Goal: Task Accomplishment & Management: Manage account settings

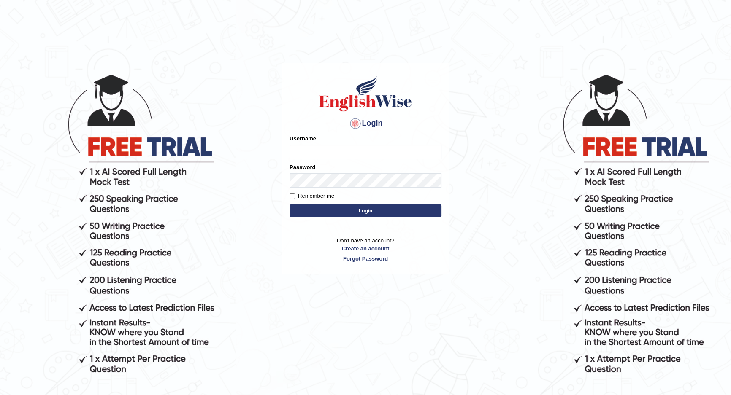
click at [384, 145] on input "Username" at bounding box center [365, 152] width 152 height 14
type input "vivekperumal_parramatta"
click at [289, 205] on button "Login" at bounding box center [365, 211] width 152 height 13
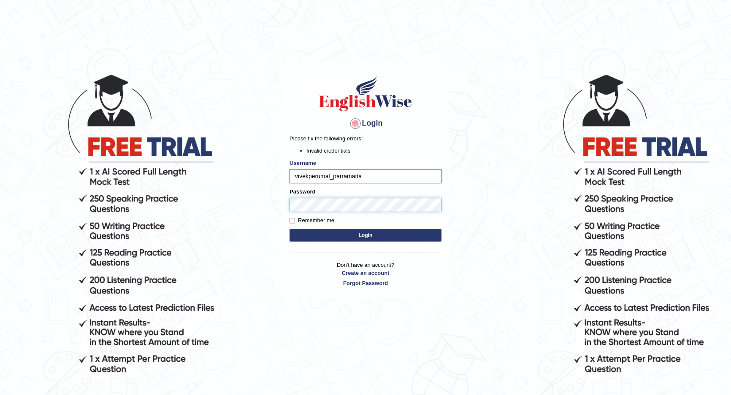
click at [289, 229] on button "Login" at bounding box center [365, 235] width 152 height 13
click at [320, 291] on div "Login Please fix the following errors: Invalid credentials Username vivekperuma…" at bounding box center [365, 181] width 166 height 236
click at [362, 284] on link "Forgot Password" at bounding box center [365, 283] width 152 height 8
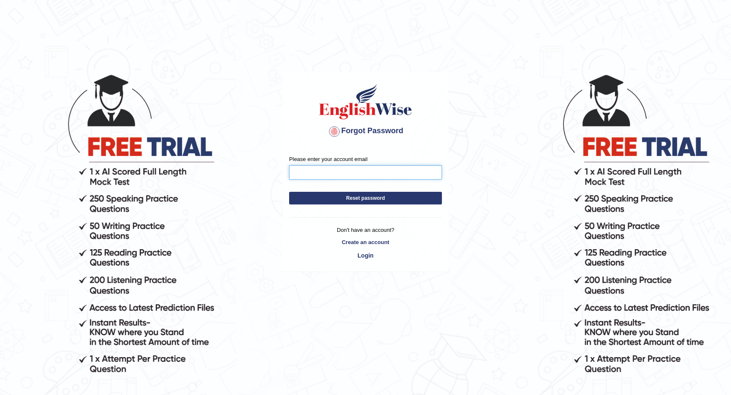
click at [351, 168] on input "Please enter your account email" at bounding box center [365, 172] width 153 height 14
type input "V"
type input "v"
click at [367, 257] on div "Please enter your account email Reset password Don't have an account? Create an…" at bounding box center [365, 210] width 165 height 122
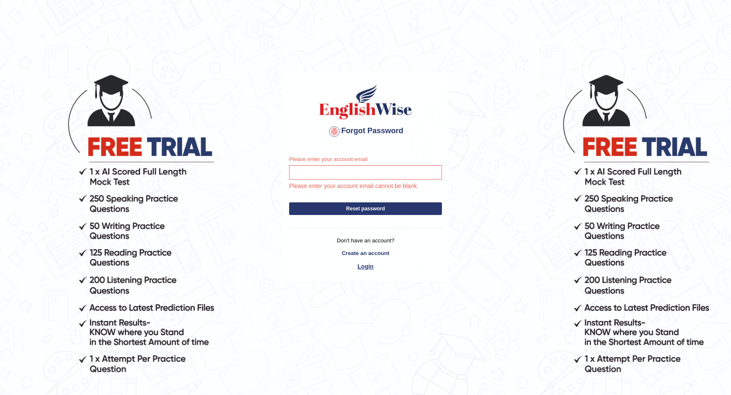
click at [366, 267] on link "Login" at bounding box center [365, 267] width 153 height 14
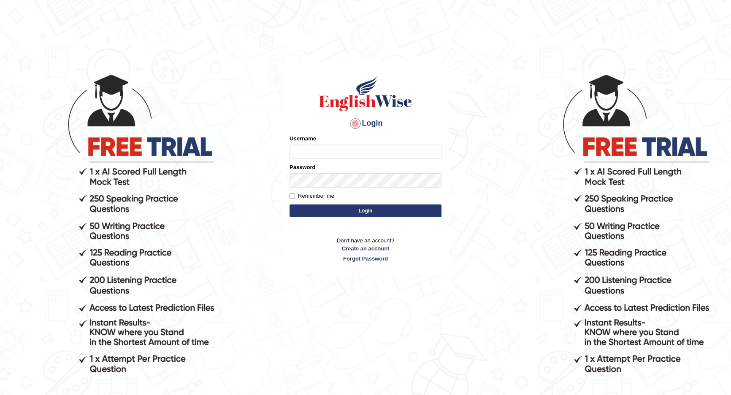
click at [346, 156] on input "Username" at bounding box center [365, 152] width 152 height 14
type input "vivekperumal_parramatta"
click at [289, 205] on button "Login" at bounding box center [365, 211] width 152 height 13
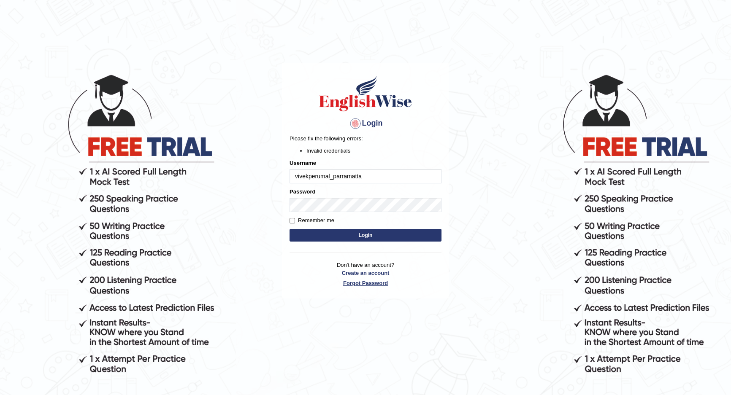
click at [364, 282] on link "Forgot Password" at bounding box center [365, 283] width 152 height 8
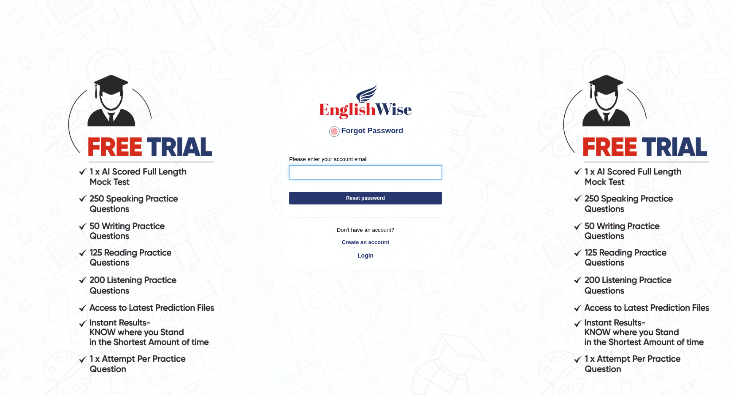
click at [319, 173] on input "Please enter your account email" at bounding box center [365, 172] width 153 height 14
type input "vivekperumal0605@gmail.com"
click at [368, 197] on button "Reset password" at bounding box center [365, 198] width 153 height 13
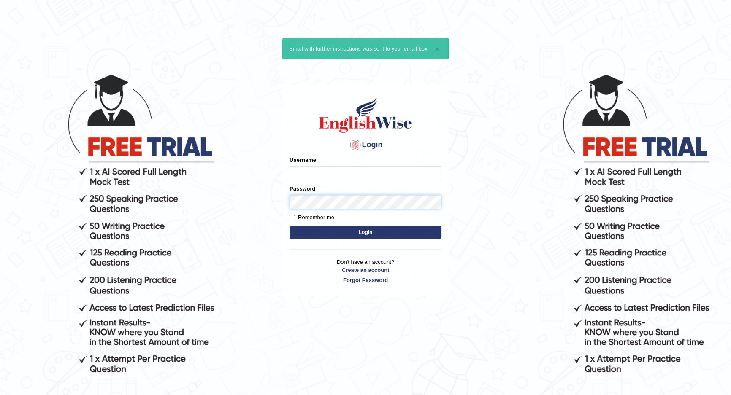
click at [371, 188] on form "Please fix the following errors: Username Password Remember me Login" at bounding box center [365, 198] width 152 height 85
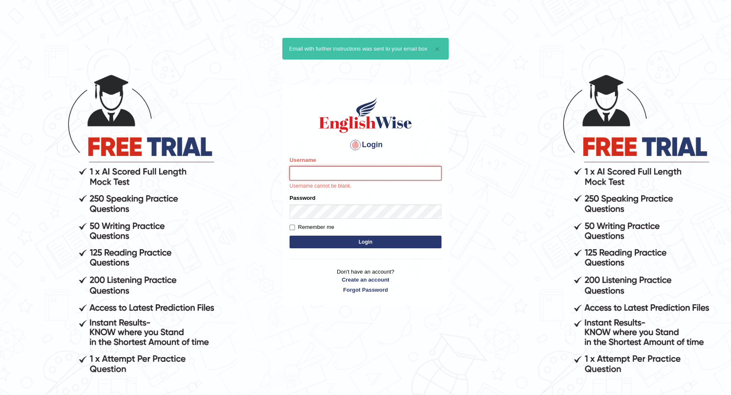
click at [379, 171] on input "Username" at bounding box center [365, 173] width 152 height 14
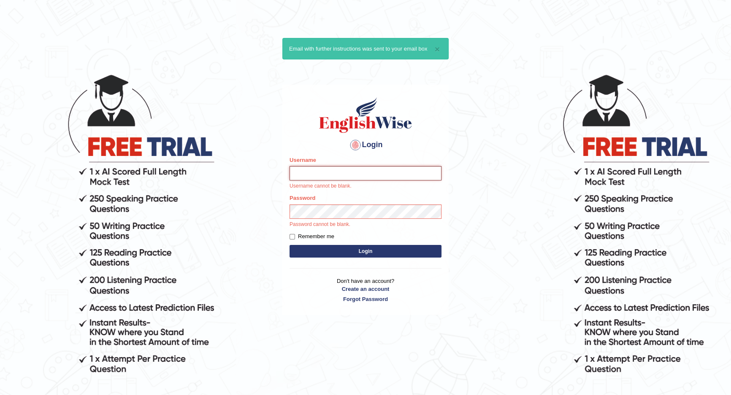
click at [379, 171] on input "Username" at bounding box center [365, 173] width 152 height 14
type input "vivekperumal_parramatta"
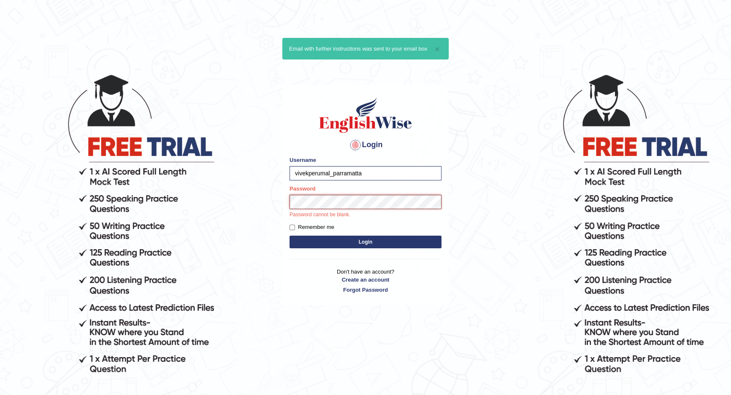
click at [289, 236] on button "Login" at bounding box center [365, 242] width 152 height 13
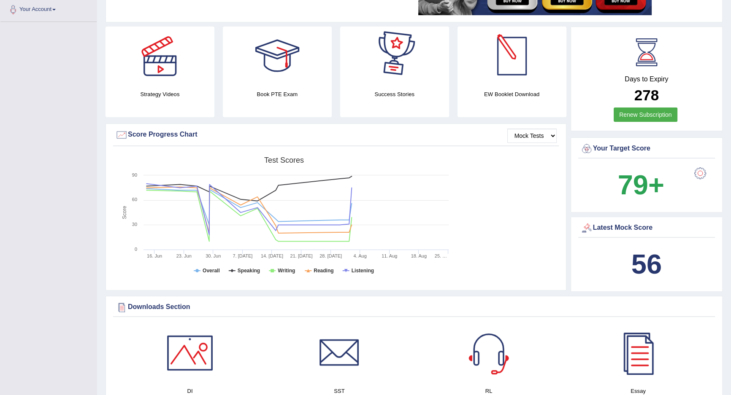
scroll to position [189, 0]
click at [409, 276] on rect at bounding box center [284, 217] width 338 height 131
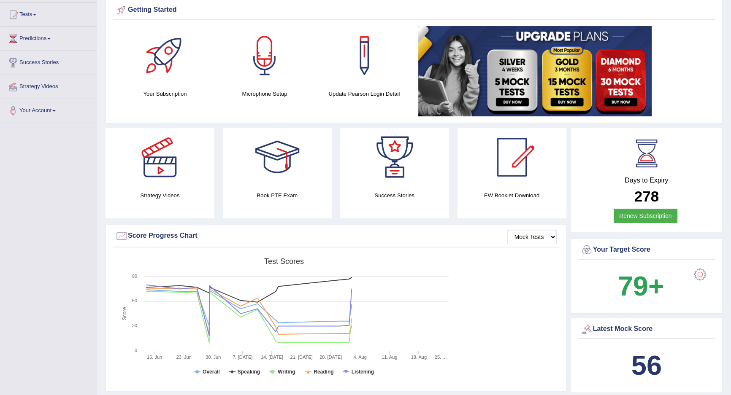
scroll to position [0, 0]
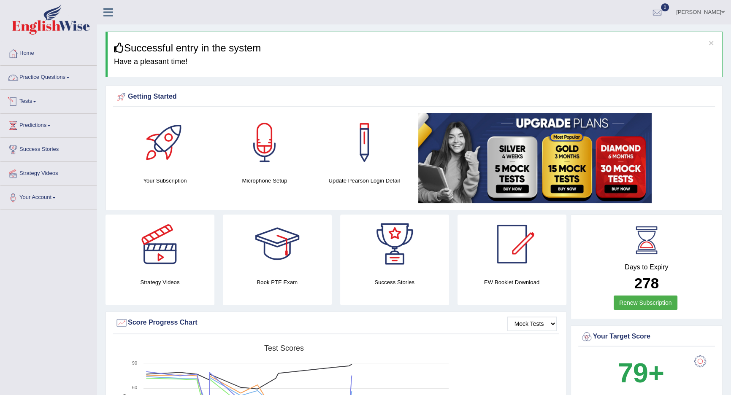
click at [26, 76] on link "Practice Questions" at bounding box center [48, 76] width 96 height 21
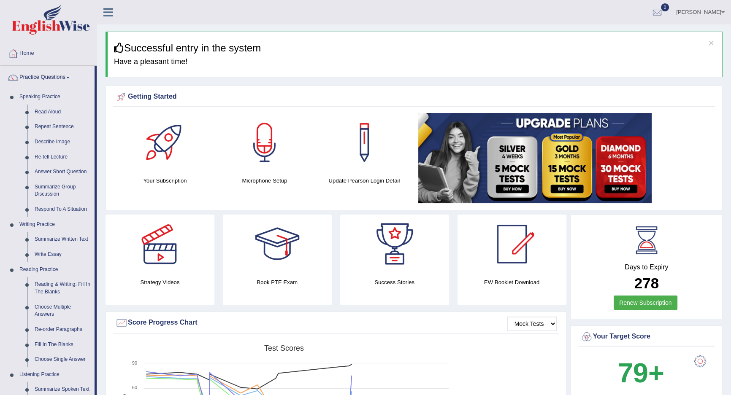
click at [704, 7] on link "[PERSON_NAME]" at bounding box center [700, 11] width 61 height 22
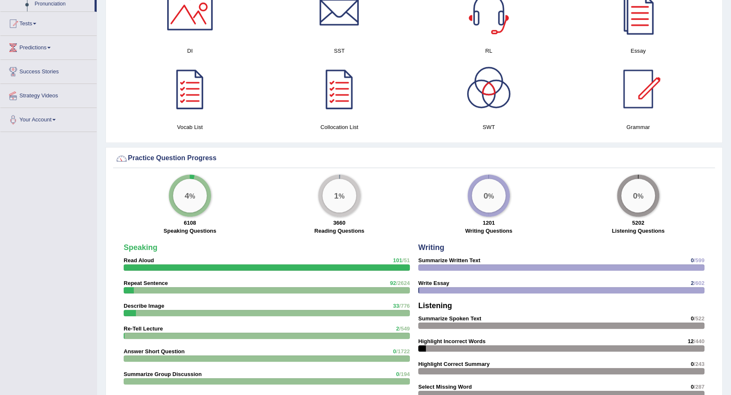
scroll to position [454, 0]
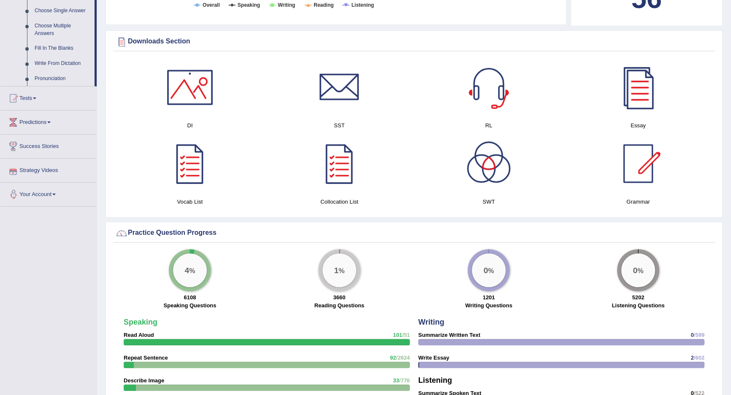
click at [40, 189] on link "Your Account" at bounding box center [48, 193] width 96 height 21
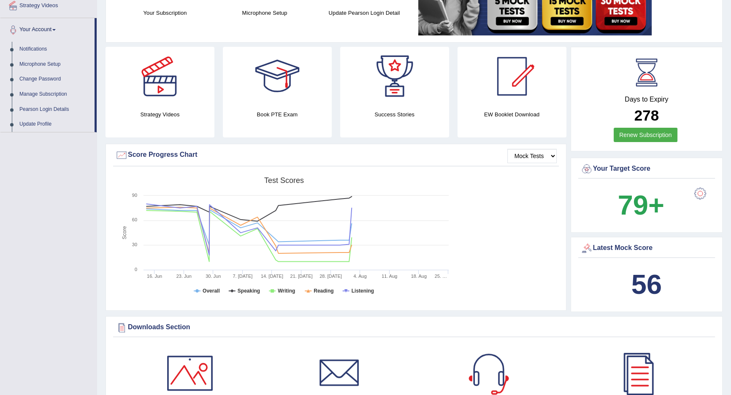
scroll to position [105, 0]
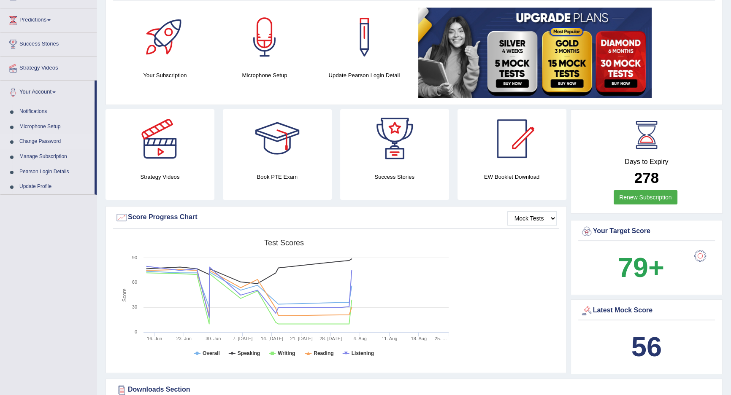
click at [45, 138] on link "Change Password" at bounding box center [55, 141] width 79 height 15
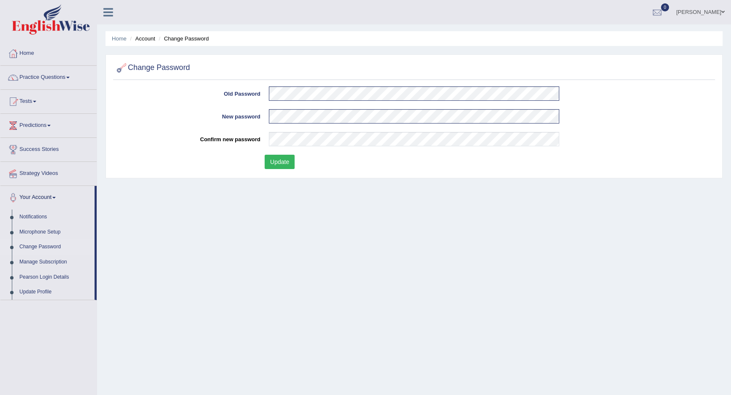
click at [283, 162] on button "Update" at bounding box center [280, 162] width 30 height 14
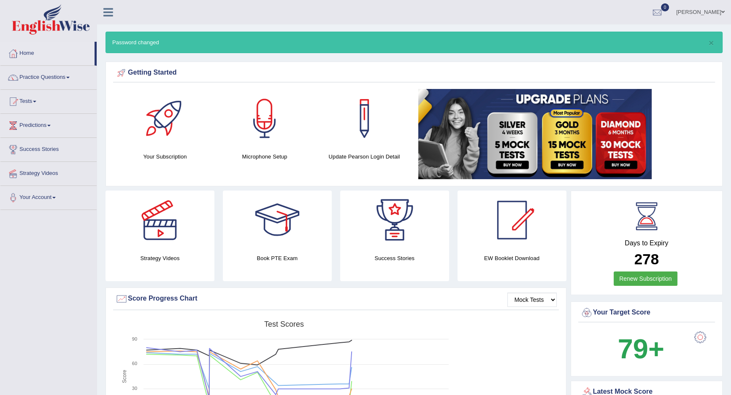
click at [720, 12] on link "[PERSON_NAME]" at bounding box center [700, 11] width 61 height 22
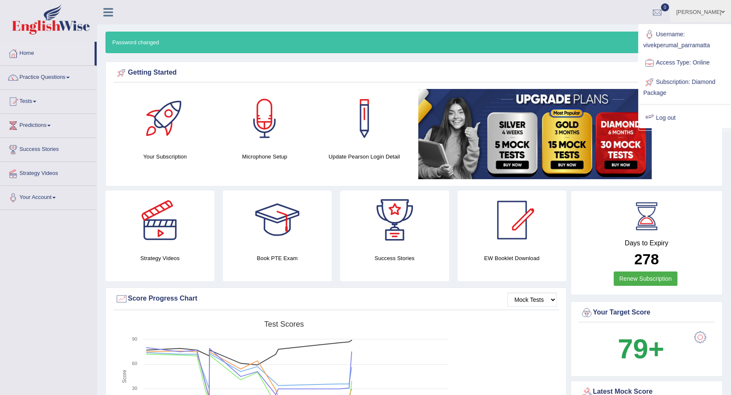
click at [662, 115] on link "Log out" at bounding box center [684, 117] width 91 height 19
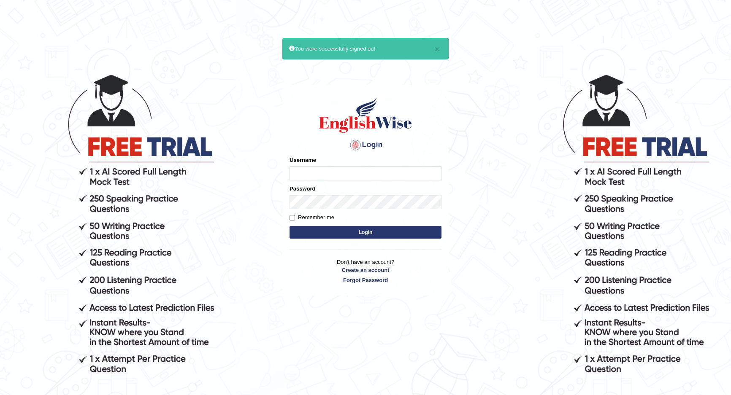
click at [395, 167] on input "Username" at bounding box center [365, 173] width 152 height 14
type input "vivekperumal_parramatta"
click at [289, 226] on button "Login" at bounding box center [365, 232] width 152 height 13
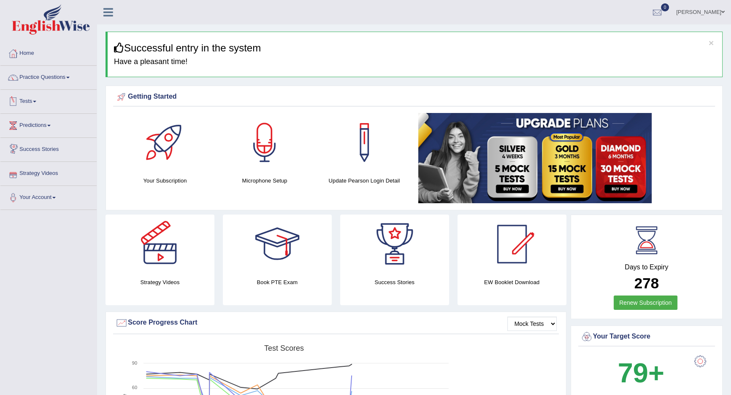
click at [29, 101] on link "Tests" at bounding box center [48, 100] width 96 height 21
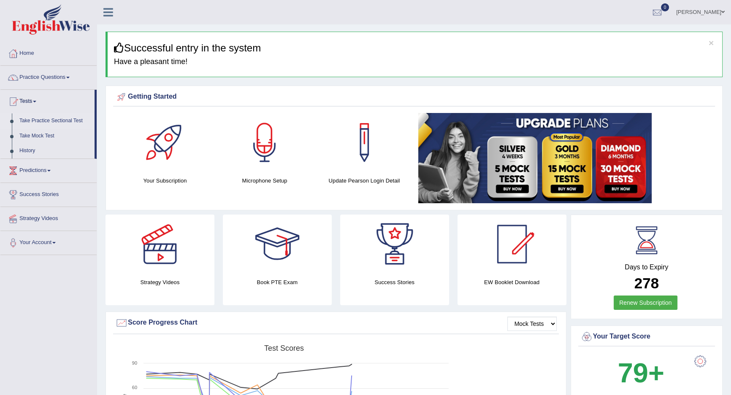
click at [42, 118] on link "Take Practice Sectional Test" at bounding box center [55, 121] width 79 height 15
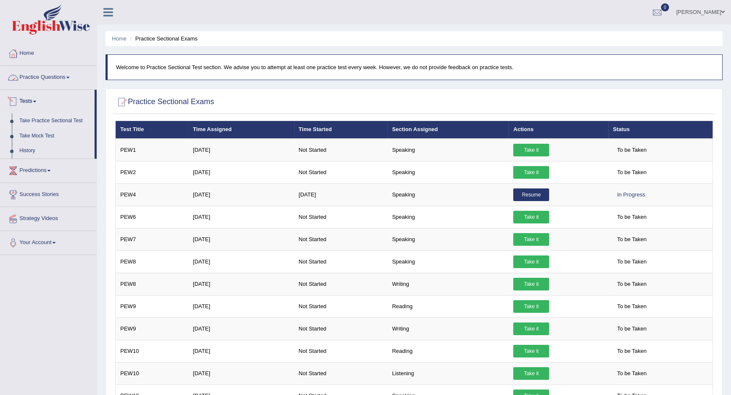
click at [51, 73] on link "Practice Questions" at bounding box center [48, 76] width 96 height 21
